Goal: Information Seeking & Learning: Learn about a topic

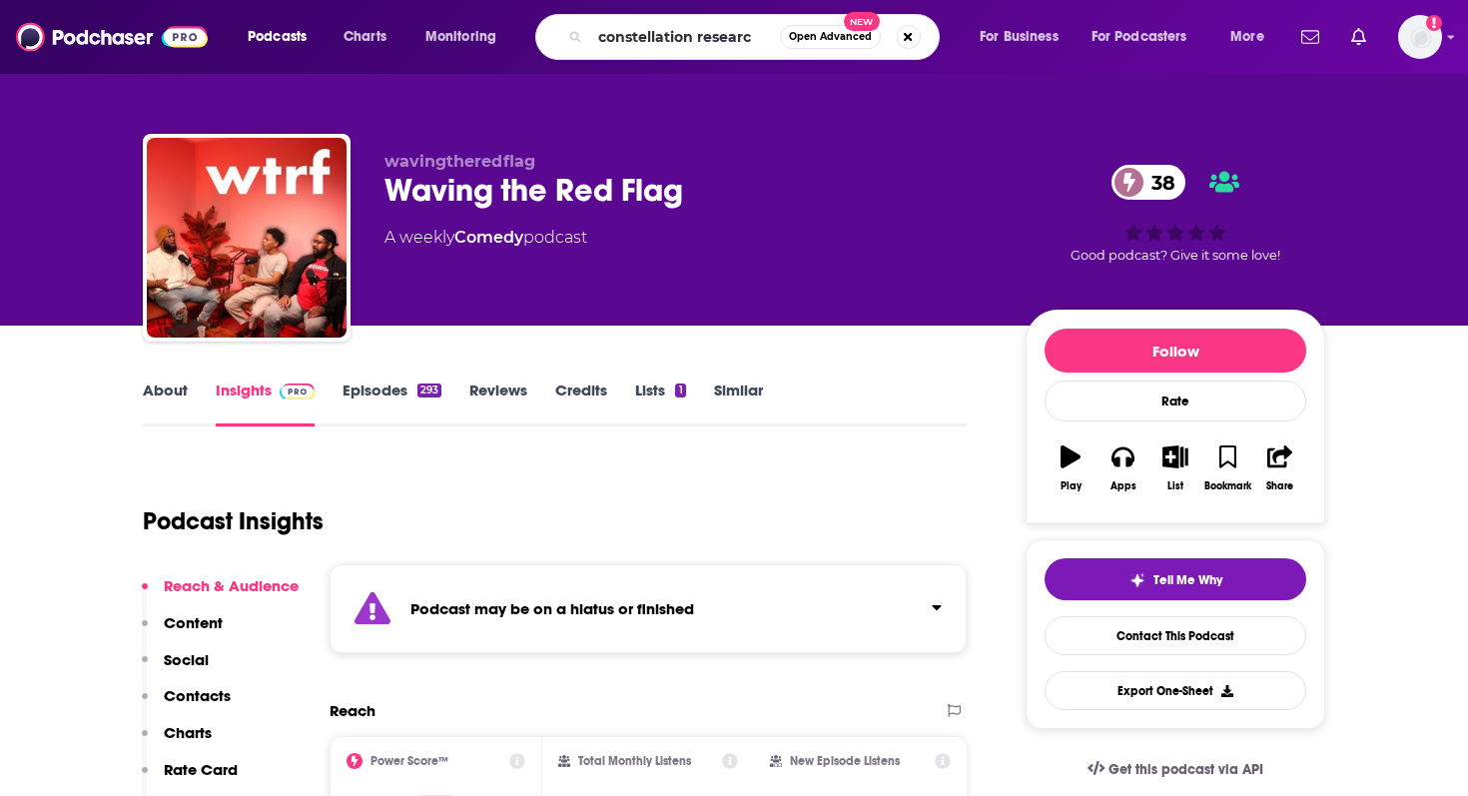
type input "constellation research"
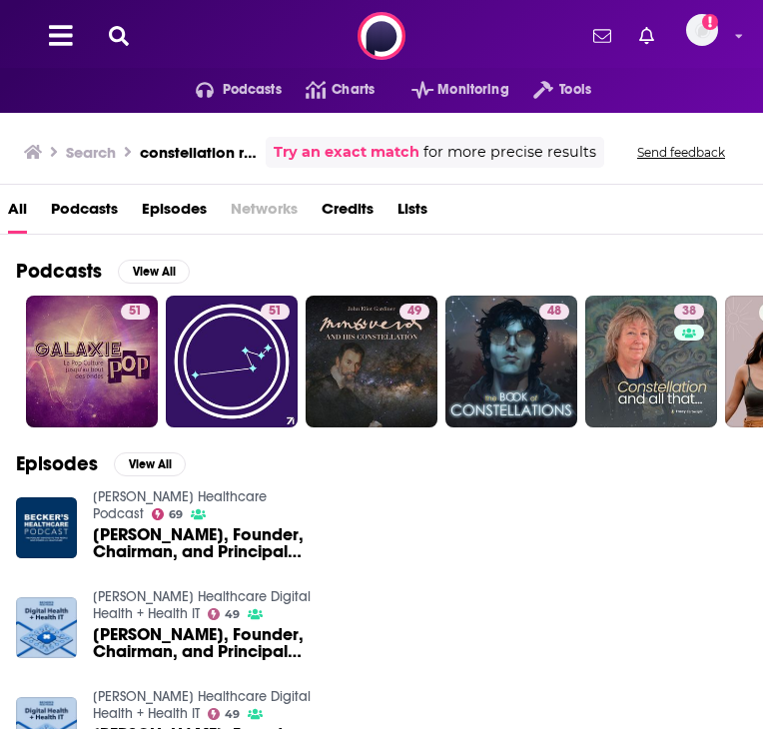
click at [122, 40] on icon at bounding box center [119, 36] width 20 height 20
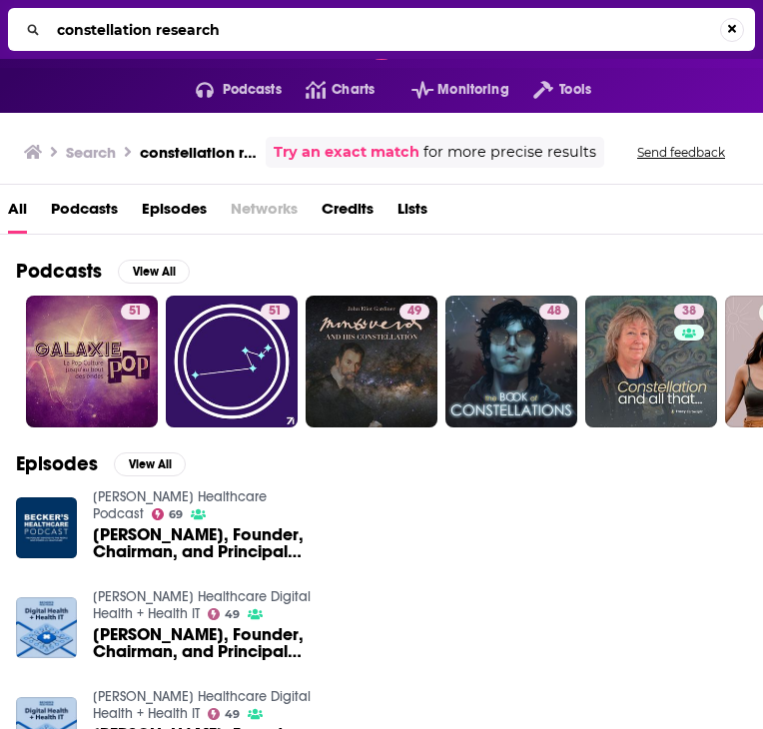
click at [121, 38] on input "constellation research" at bounding box center [384, 30] width 671 height 32
click at [90, 32] on input "constellation research" at bounding box center [384, 30] width 671 height 32
drag, startPoint x: 251, startPoint y: 32, endPoint x: 2, endPoint y: 26, distance: 248.8
click at [2, 26] on div "constellation research" at bounding box center [381, 29] width 763 height 59
type input "d"
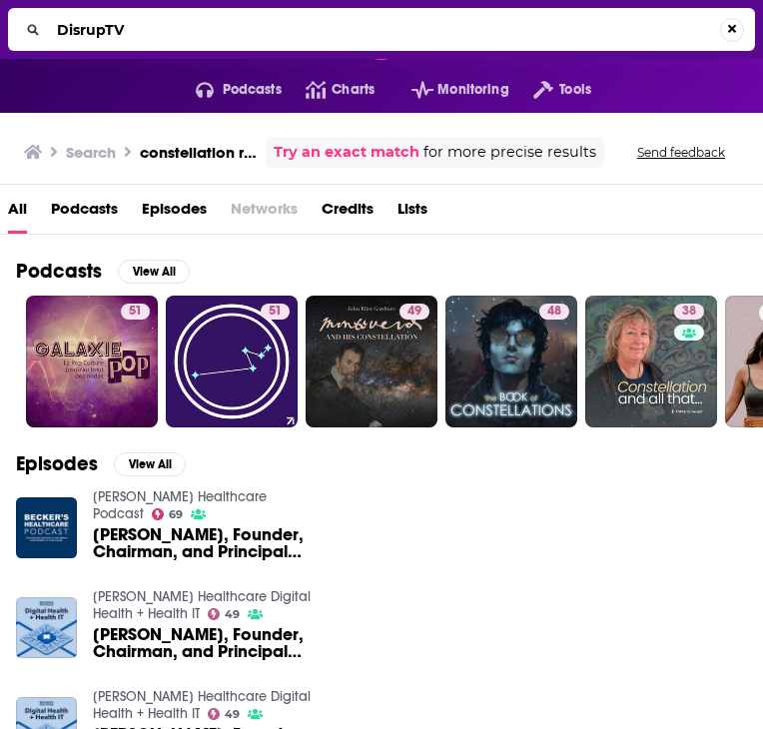
type input "DisrupTV"
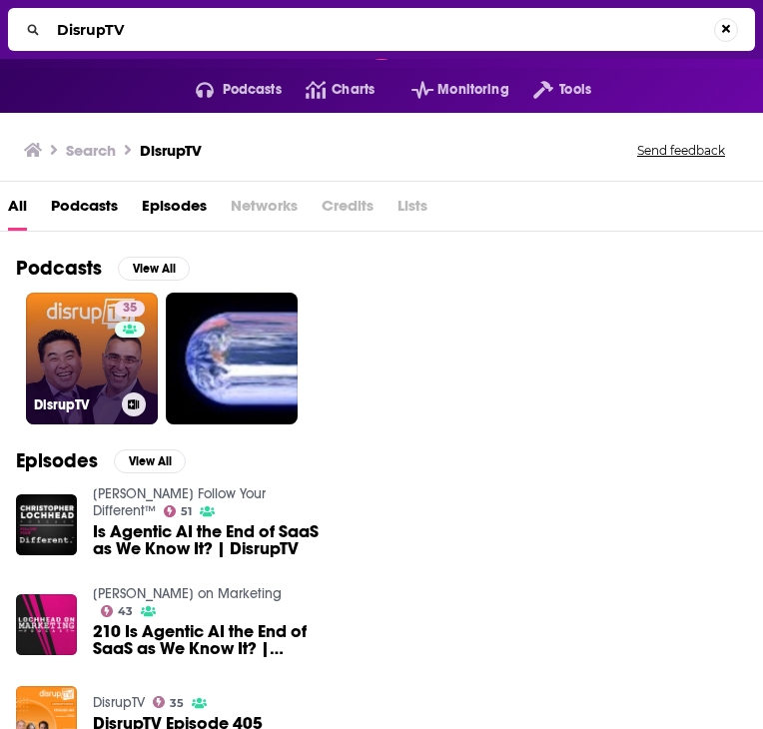
click at [86, 403] on h3 "DisrupTV" at bounding box center [74, 405] width 80 height 17
